Goal: Task Accomplishment & Management: Use online tool/utility

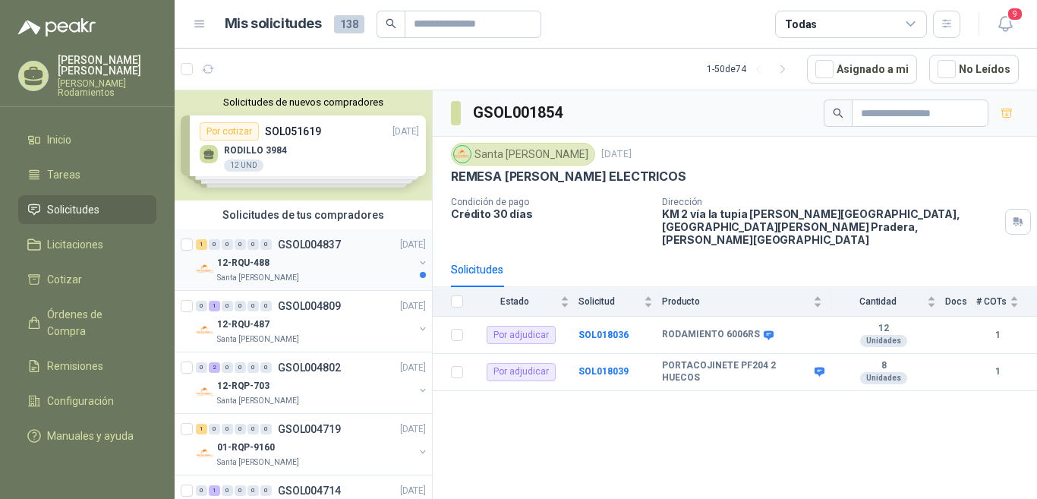
click at [316, 243] on p "GSOL004837" at bounding box center [309, 244] width 63 height 11
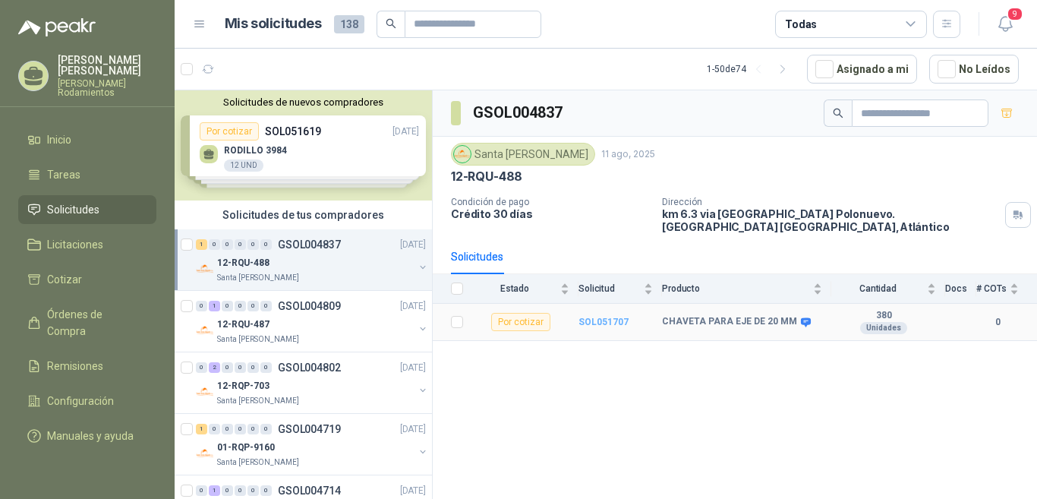
click at [612, 320] on b "SOL051707" at bounding box center [603, 321] width 50 height 11
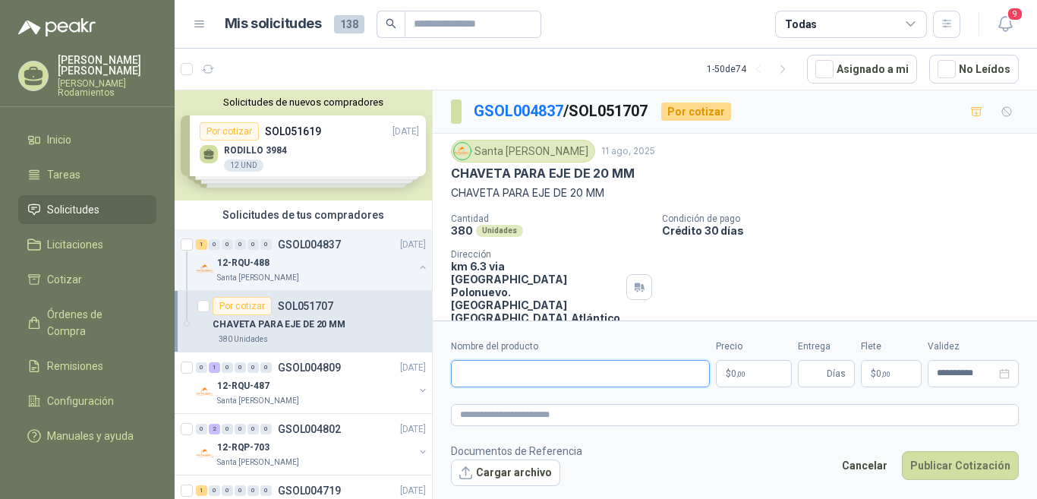
click at [491, 372] on input "Nombre del producto" at bounding box center [580, 373] width 259 height 27
type input "**********"
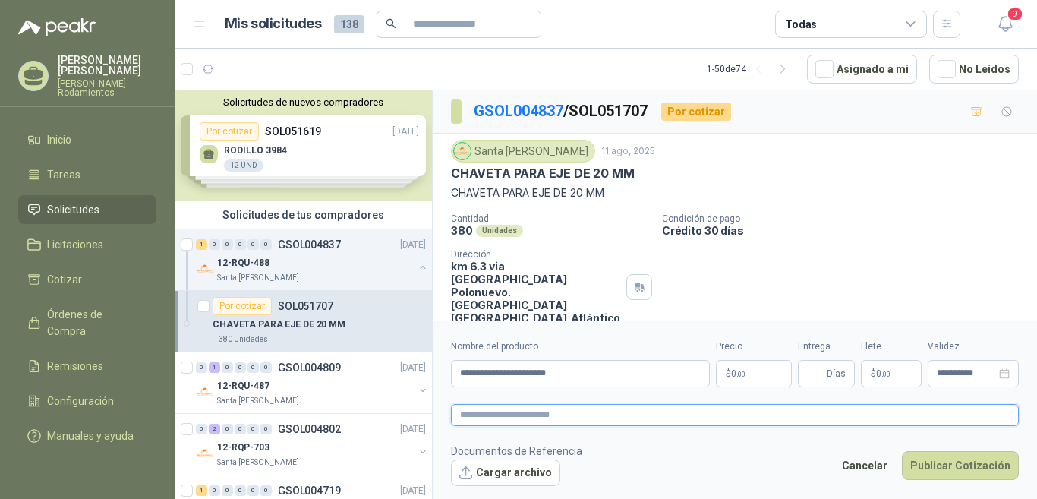
click at [562, 410] on textarea at bounding box center [735, 415] width 568 height 22
type textarea "*"
type textarea "**"
type textarea "***"
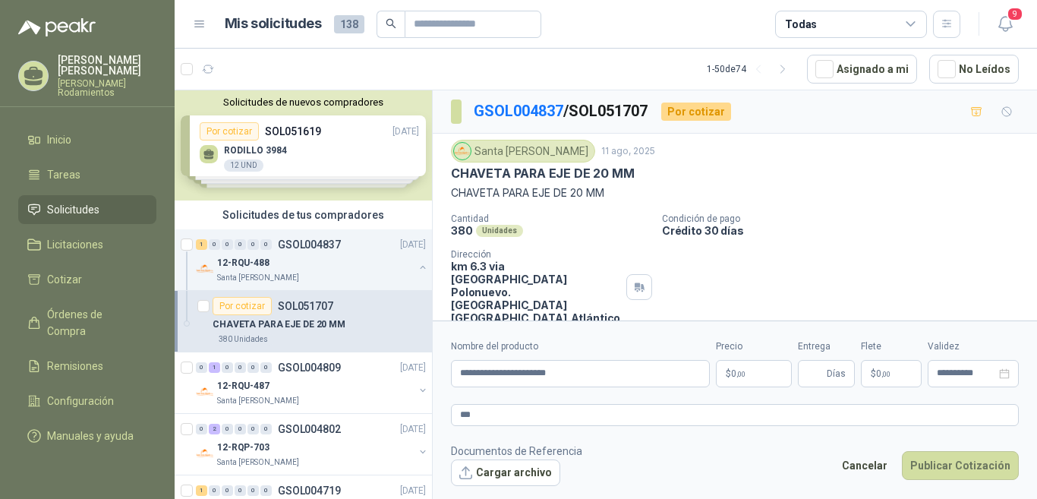
click at [757, 365] on p "$ 0 ,00" at bounding box center [754, 373] width 76 height 27
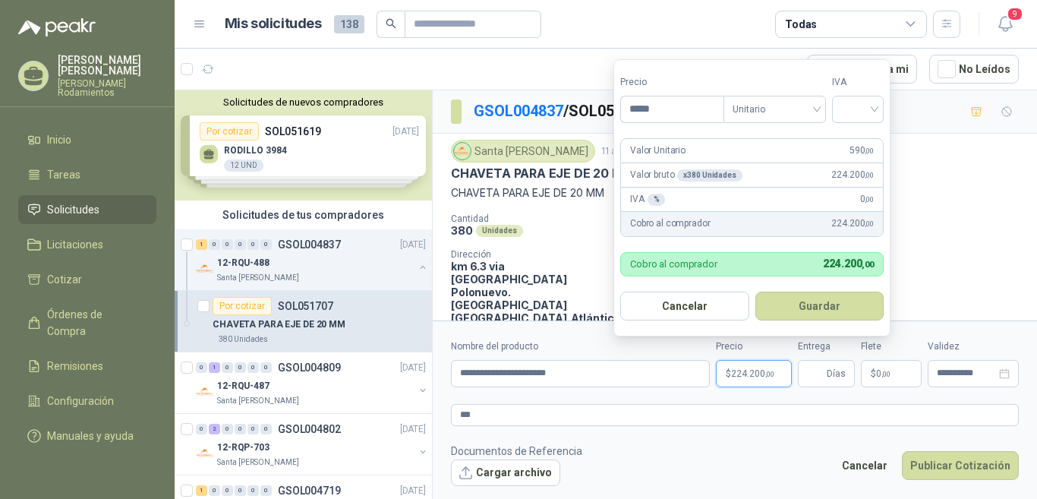
type input "*****"
click at [755, 291] on button "Guardar" at bounding box center [819, 305] width 129 height 29
click at [880, 109] on div at bounding box center [858, 109] width 52 height 27
click at [859, 145] on div "19%" at bounding box center [861, 141] width 28 height 17
click at [840, 309] on button "Guardar" at bounding box center [822, 305] width 131 height 29
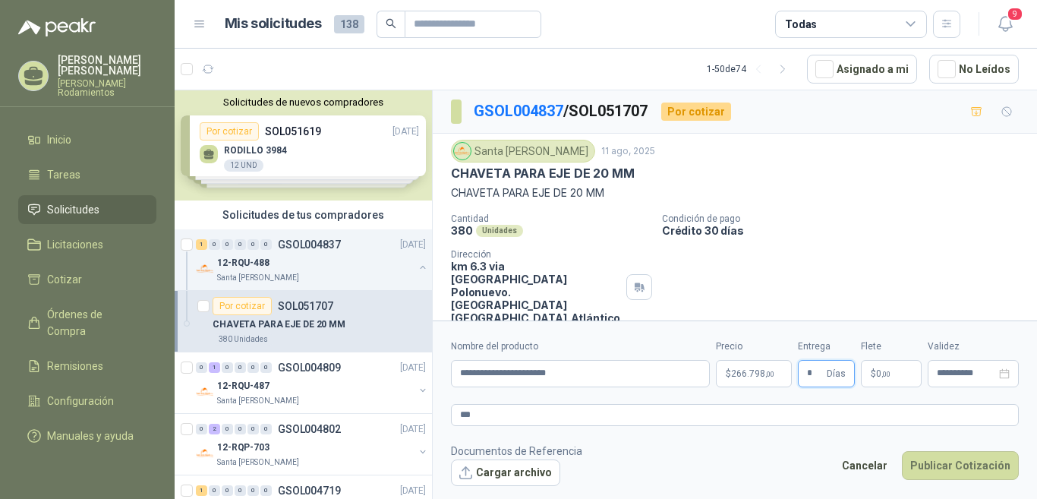
type input "*"
click at [878, 370] on span "0 ,00" at bounding box center [883, 373] width 14 height 9
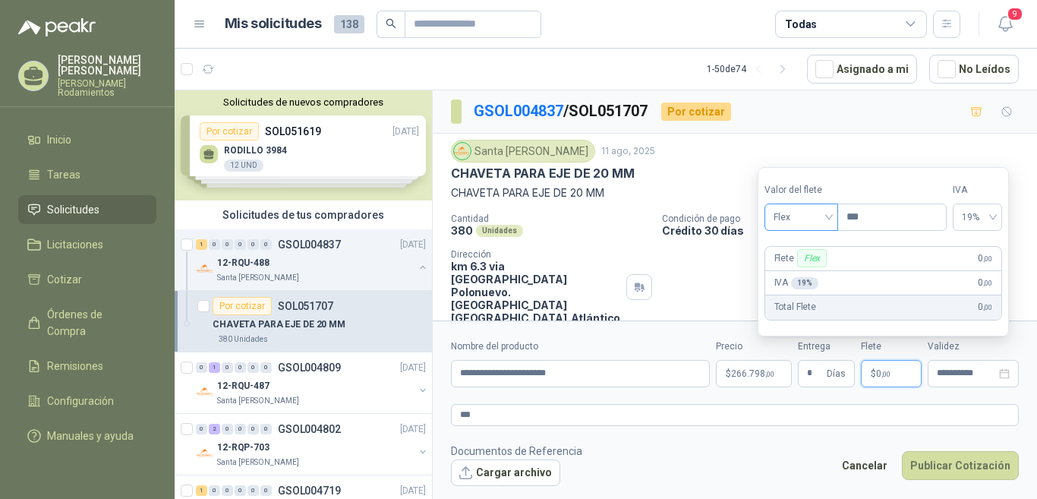
click at [829, 218] on span "Flex" at bounding box center [800, 217] width 55 height 23
click at [815, 274] on div "Incluido" at bounding box center [803, 273] width 55 height 17
click at [961, 458] on button "Publicar Cotización" at bounding box center [960, 465] width 117 height 29
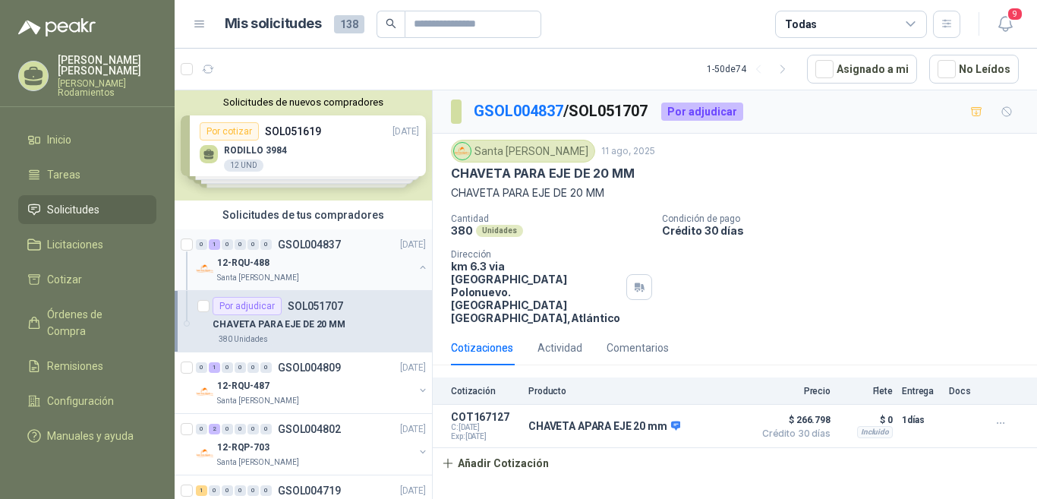
click at [326, 242] on p "GSOL004837" at bounding box center [309, 244] width 63 height 11
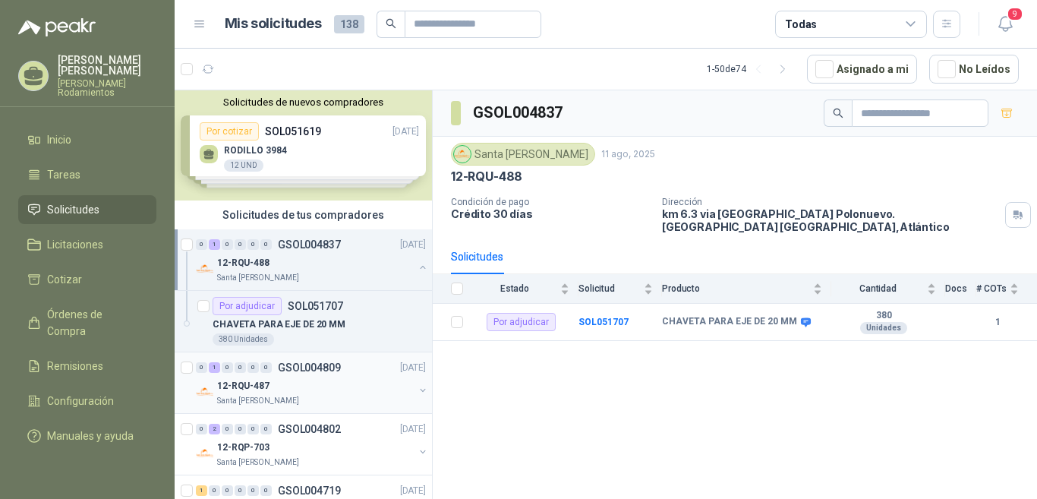
click at [331, 370] on p "GSOL004809" at bounding box center [309, 367] width 63 height 11
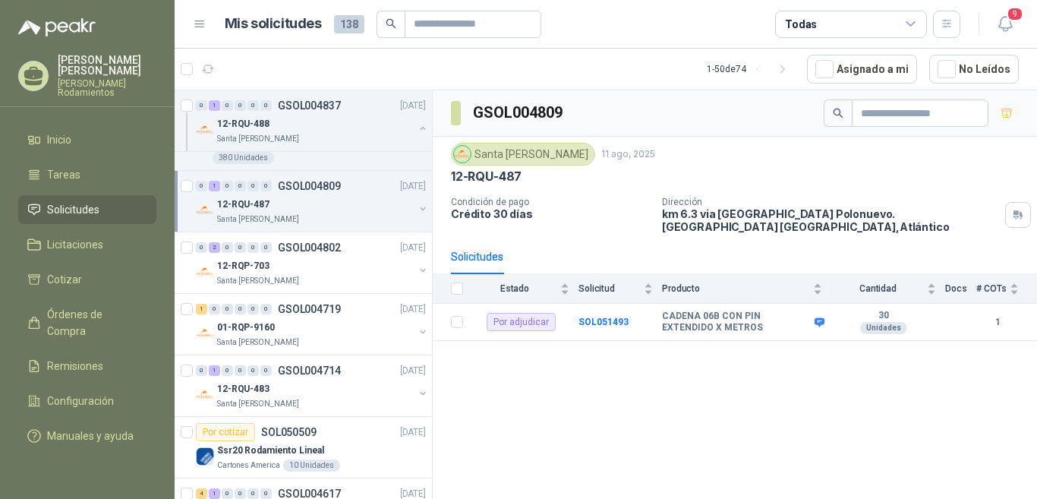
scroll to position [211, 0]
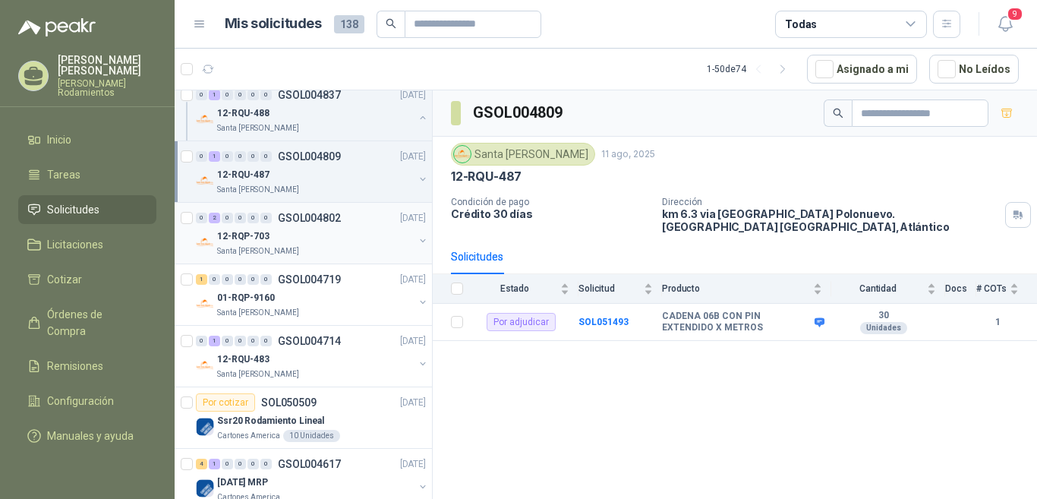
click at [320, 216] on p "GSOL004802" at bounding box center [309, 218] width 63 height 11
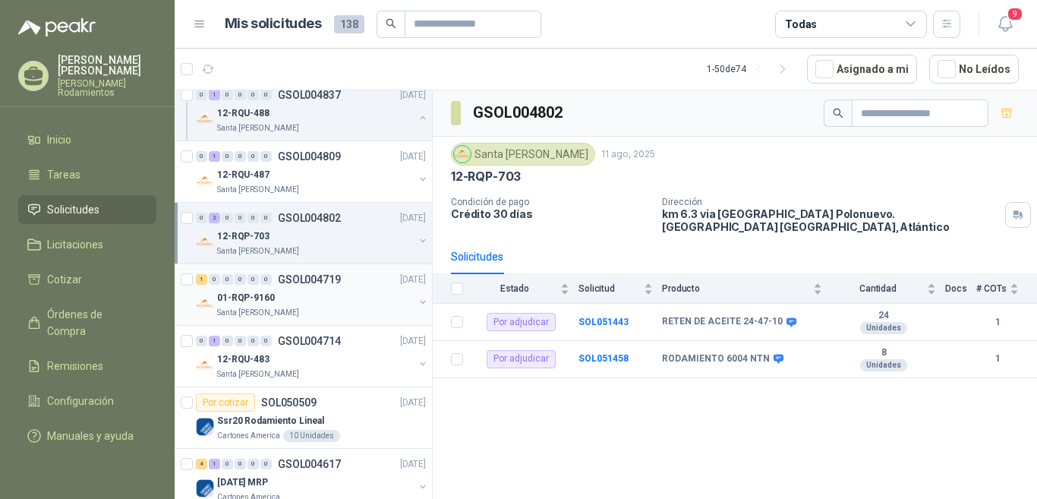
click at [333, 279] on p "GSOL004719" at bounding box center [309, 279] width 63 height 11
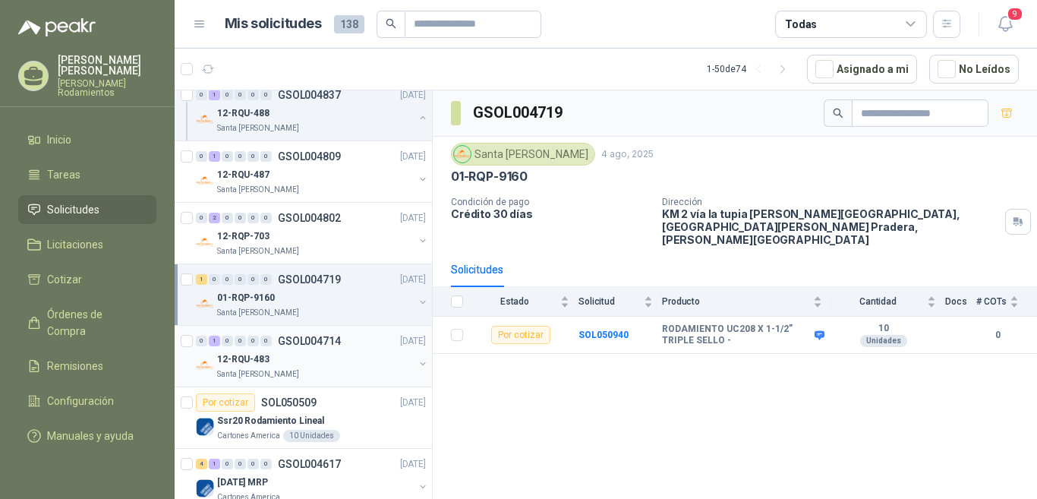
click at [332, 335] on p "GSOL004714" at bounding box center [309, 340] width 63 height 11
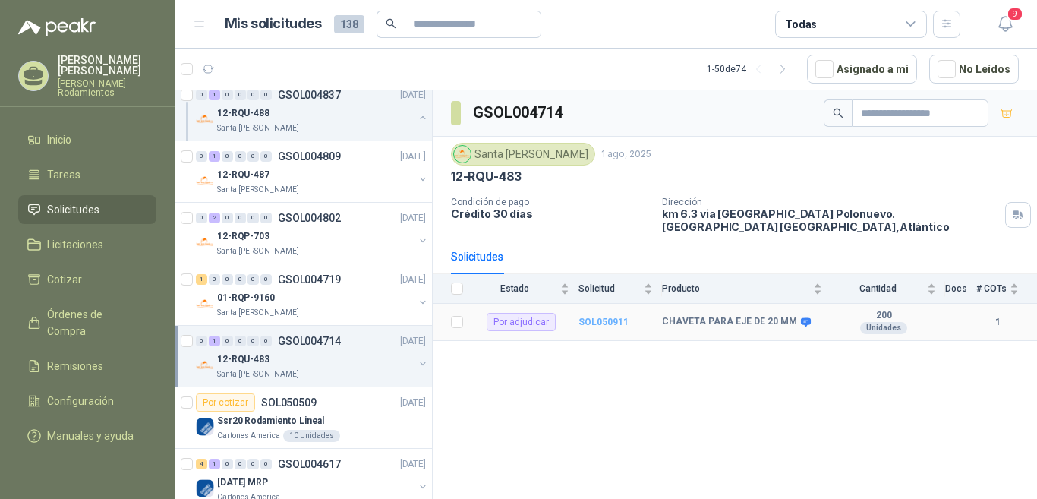
click at [609, 318] on b "SOL050911" at bounding box center [603, 321] width 50 height 11
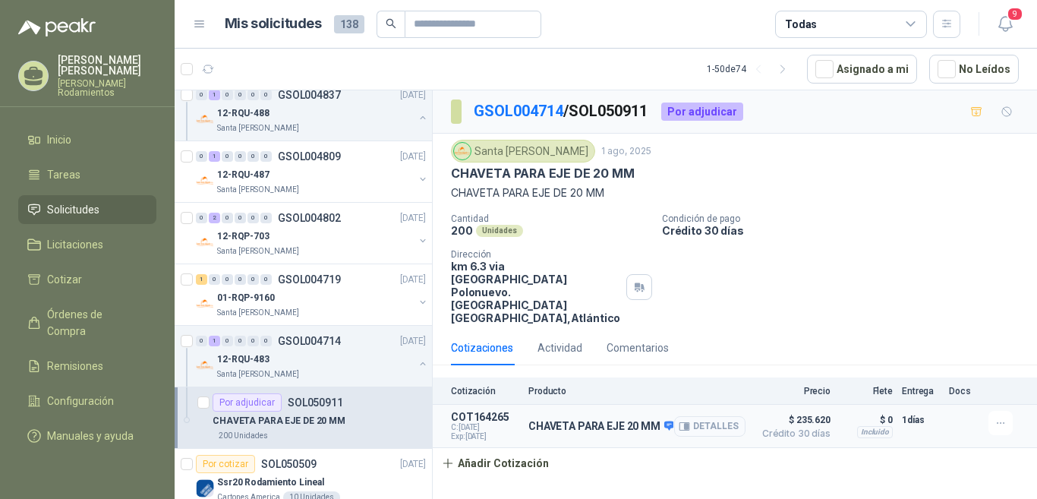
click at [716, 416] on button "Detalles" at bounding box center [709, 426] width 71 height 20
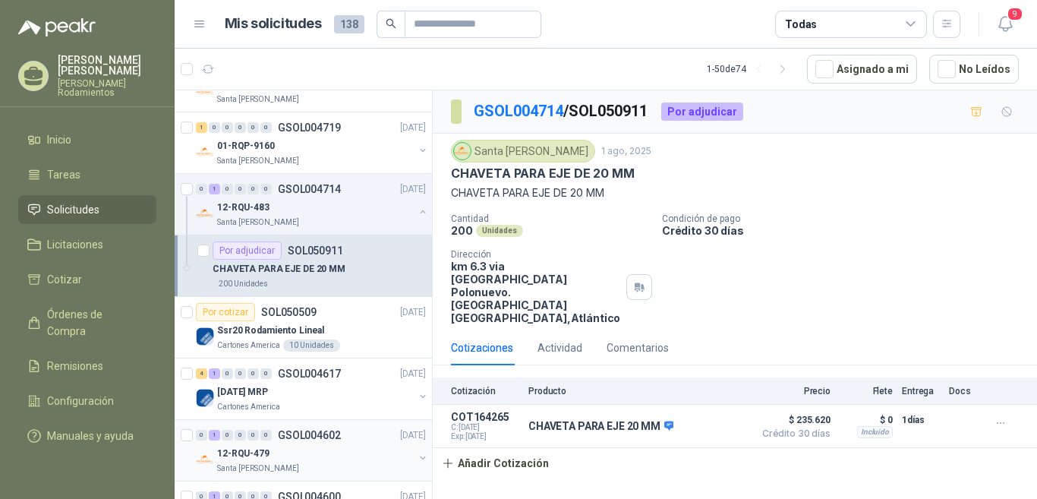
click at [335, 432] on p "GSOL004602" at bounding box center [309, 435] width 63 height 11
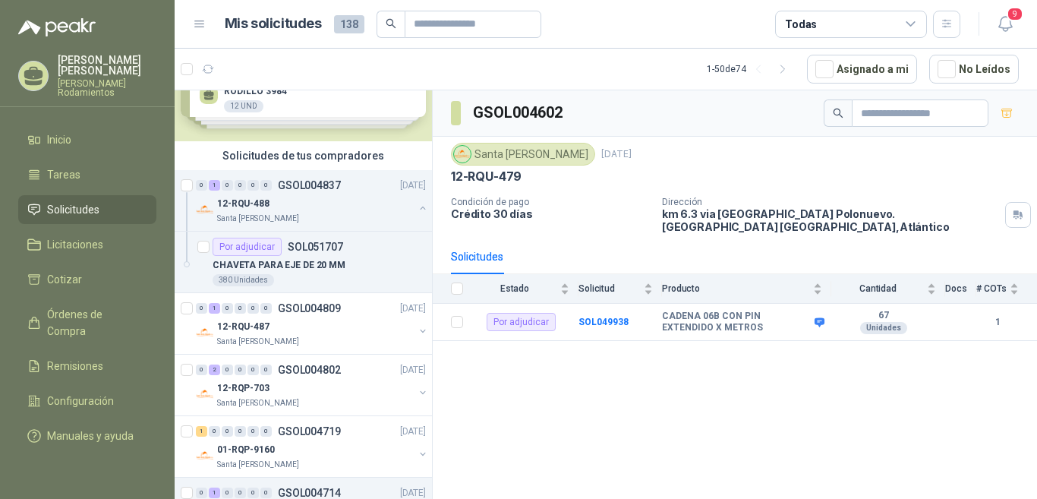
scroll to position [287, 0]
